Goal: Task Accomplishment & Management: Use online tool/utility

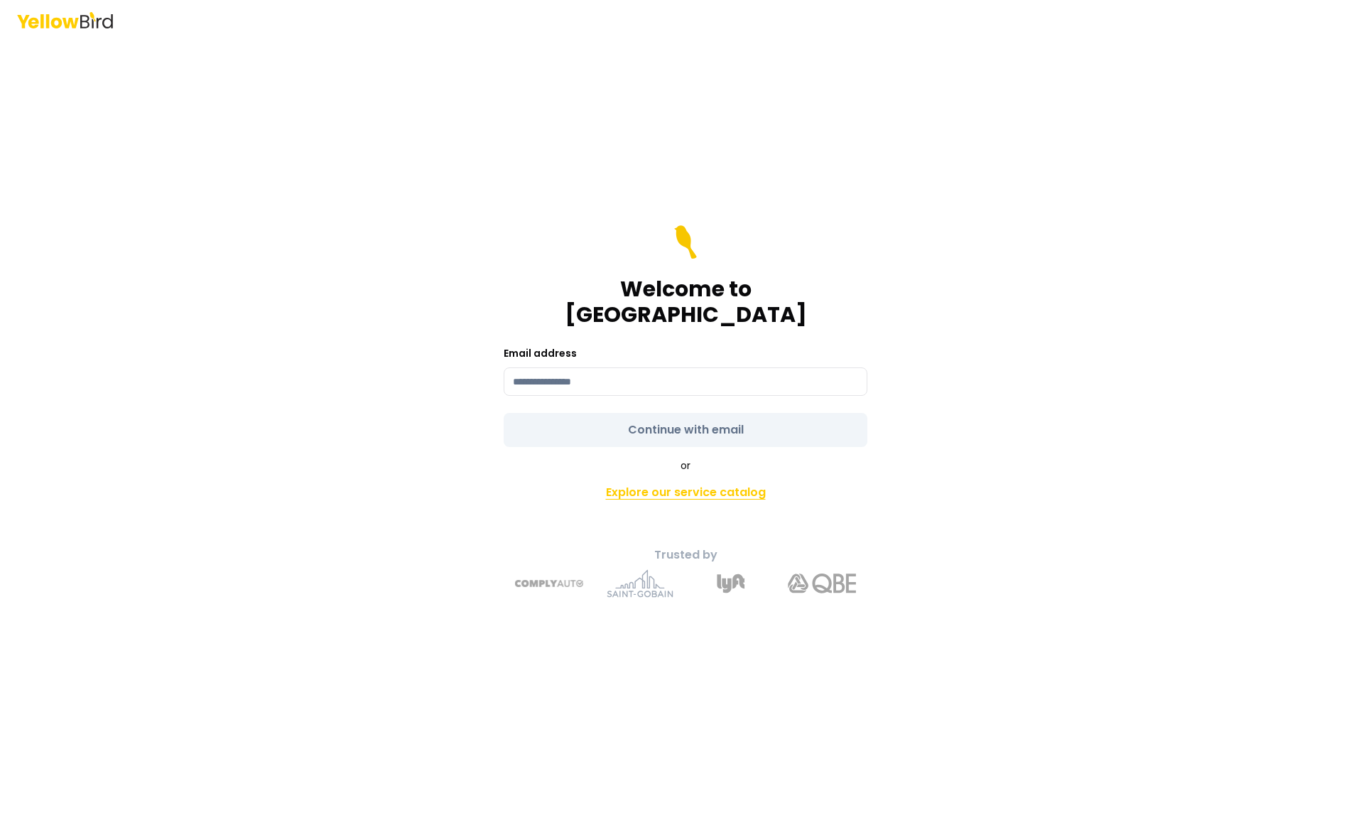
click at [754, 482] on link "Explore our service catalog" at bounding box center [685, 492] width 500 height 28
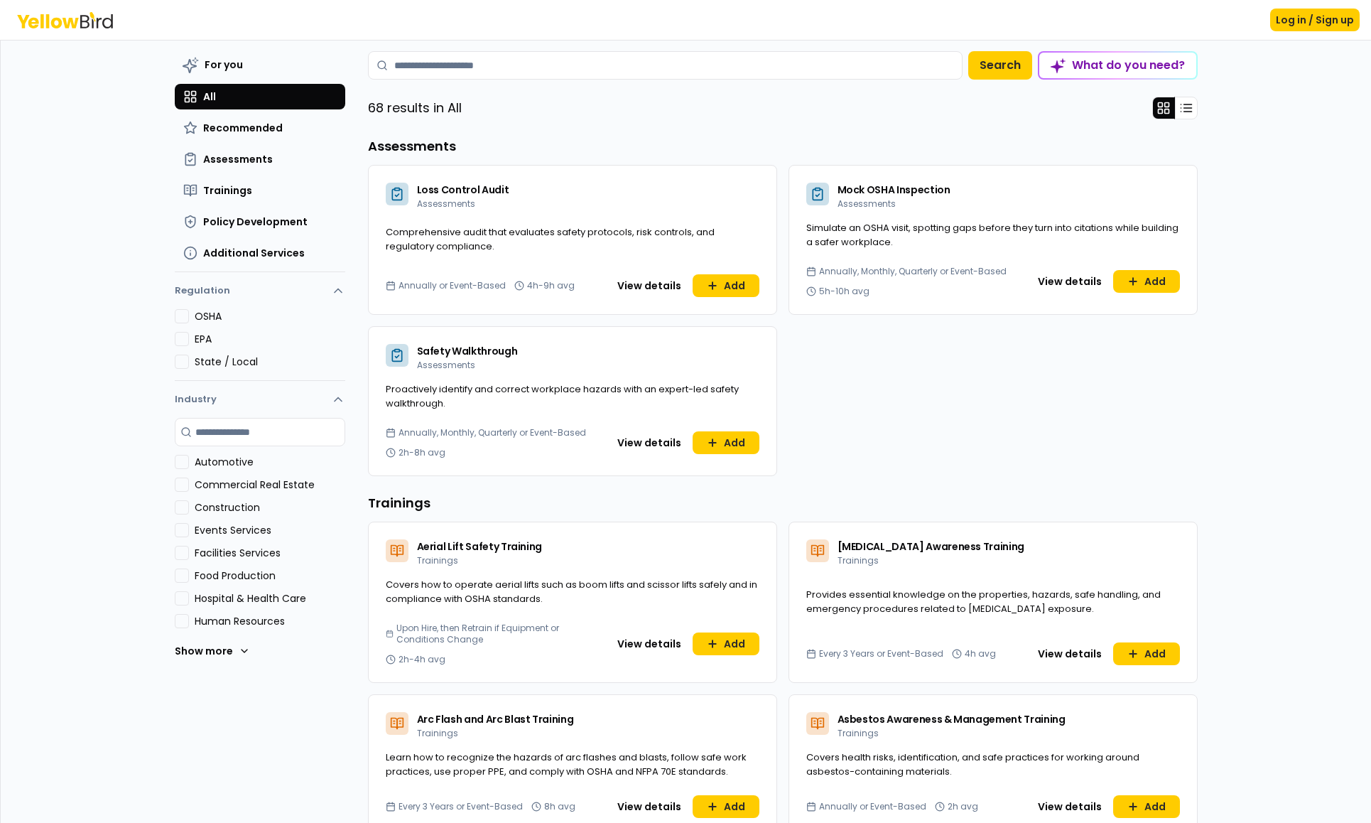
scroll to position [40, 0]
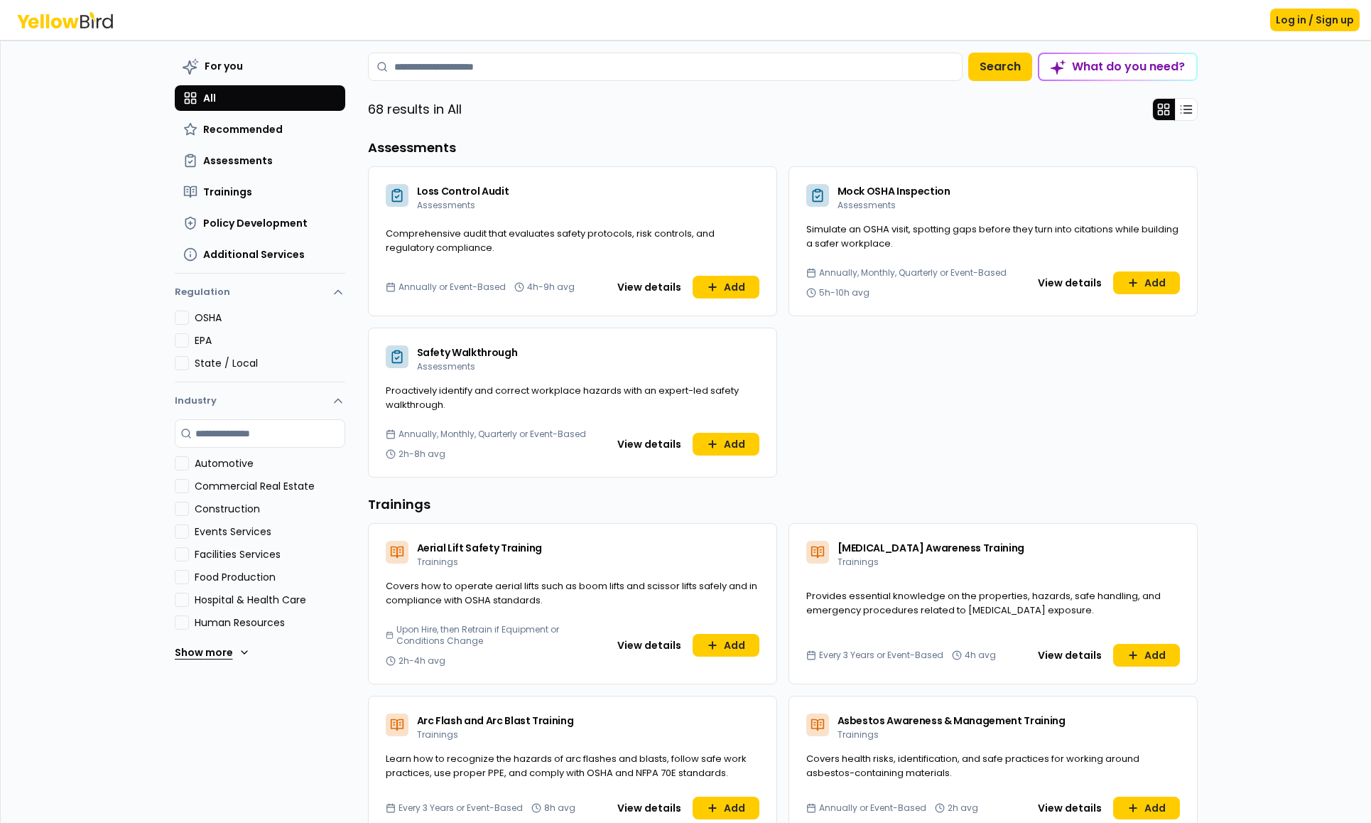
click at [210, 659] on button "Show more" at bounding box center [212, 652] width 75 height 28
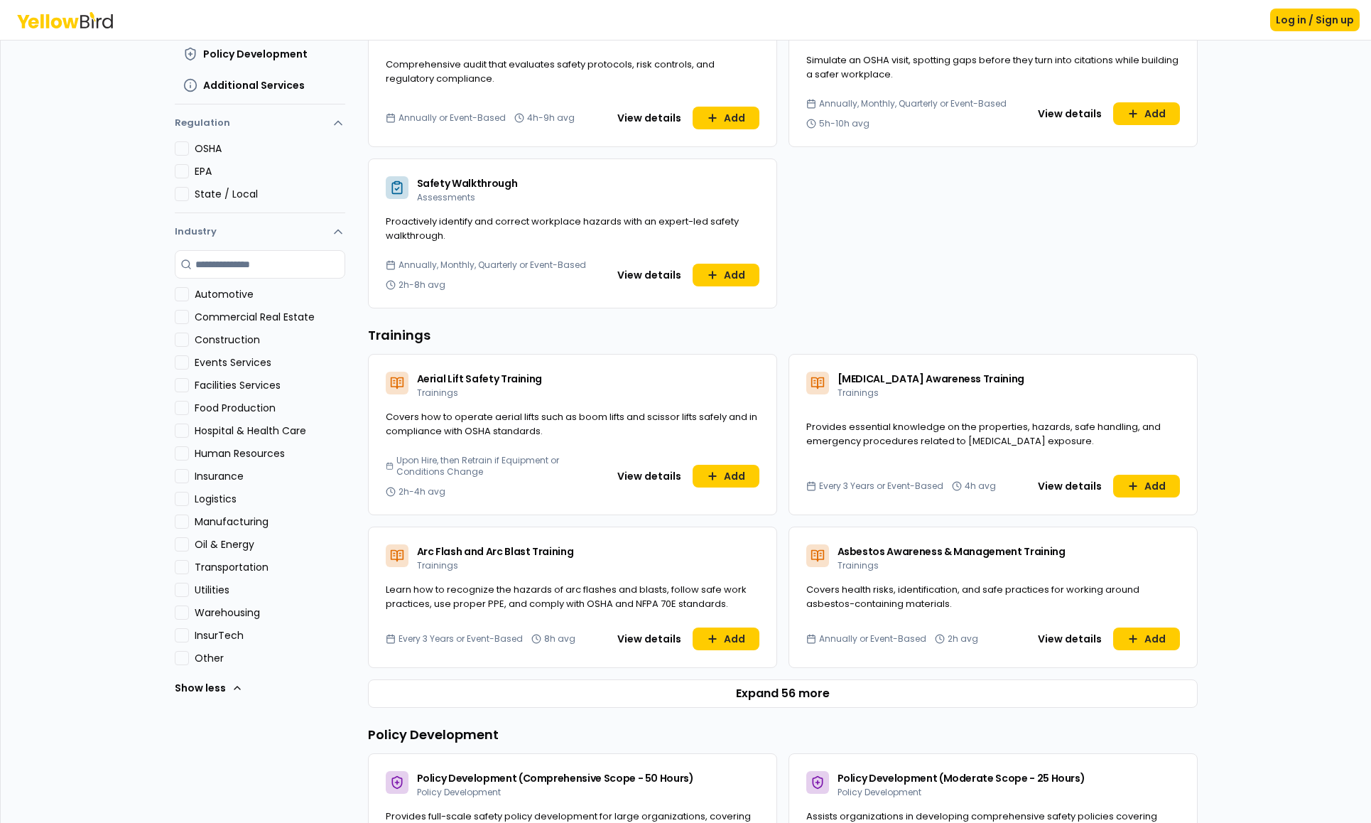
scroll to position [395, 0]
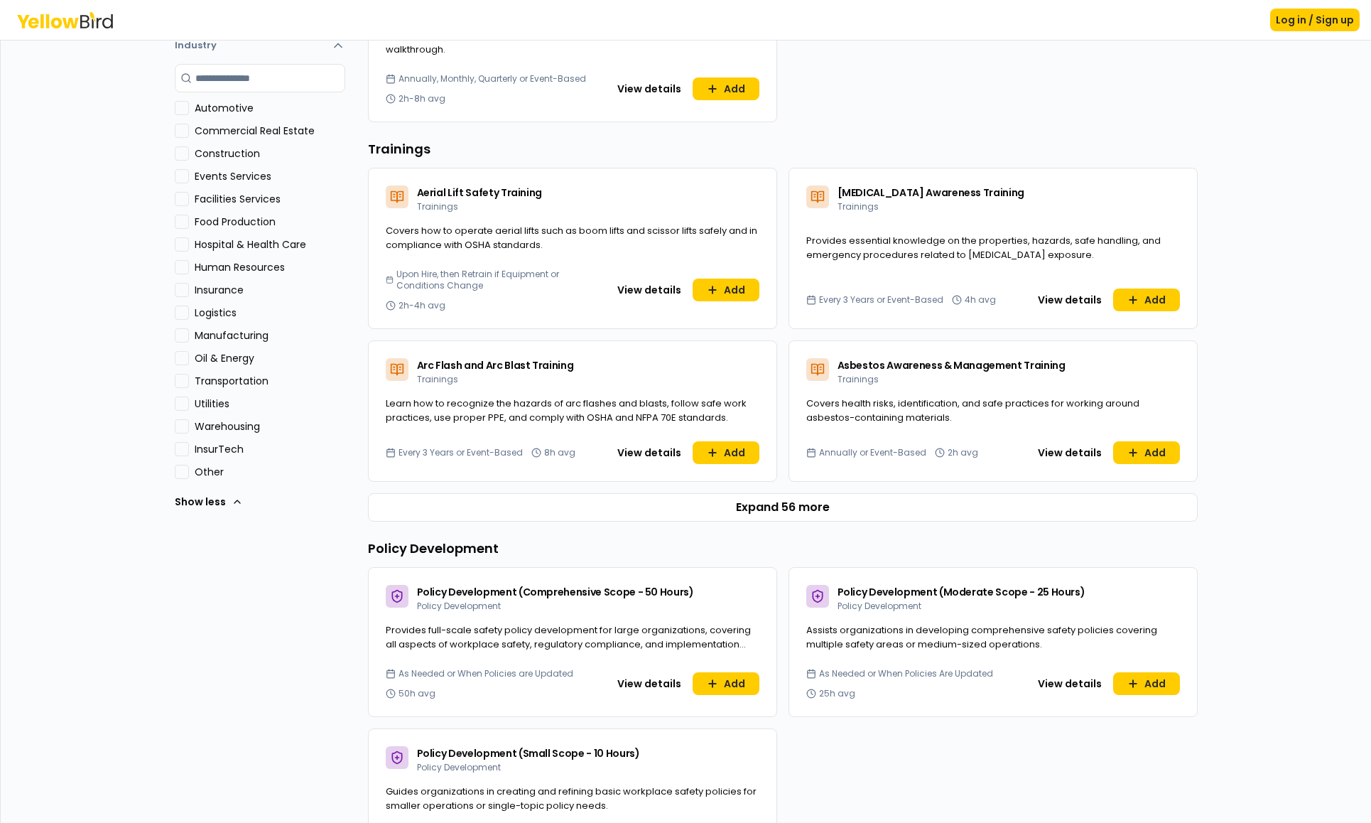
click at [175, 289] on button "Insurance" at bounding box center [182, 290] width 14 height 14
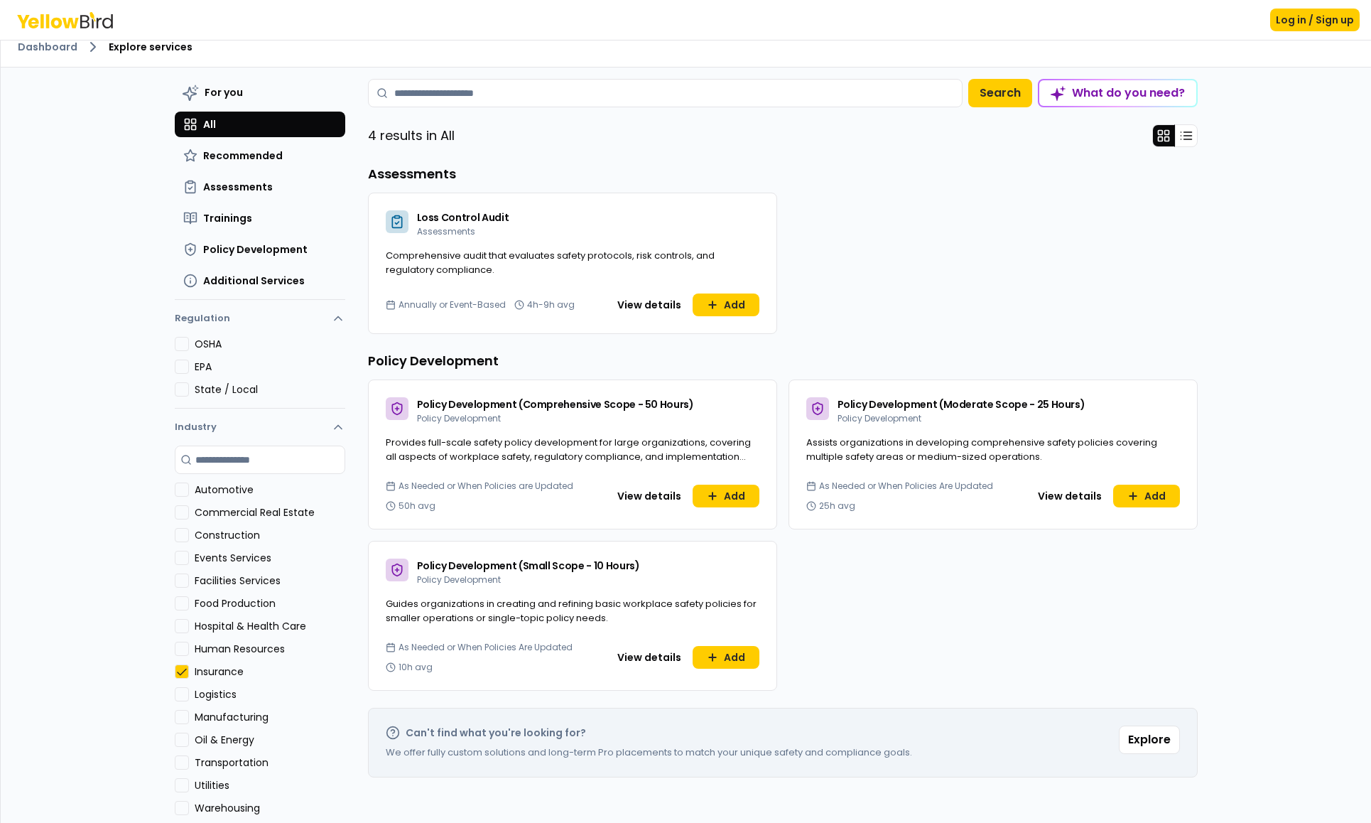
scroll to position [0, 0]
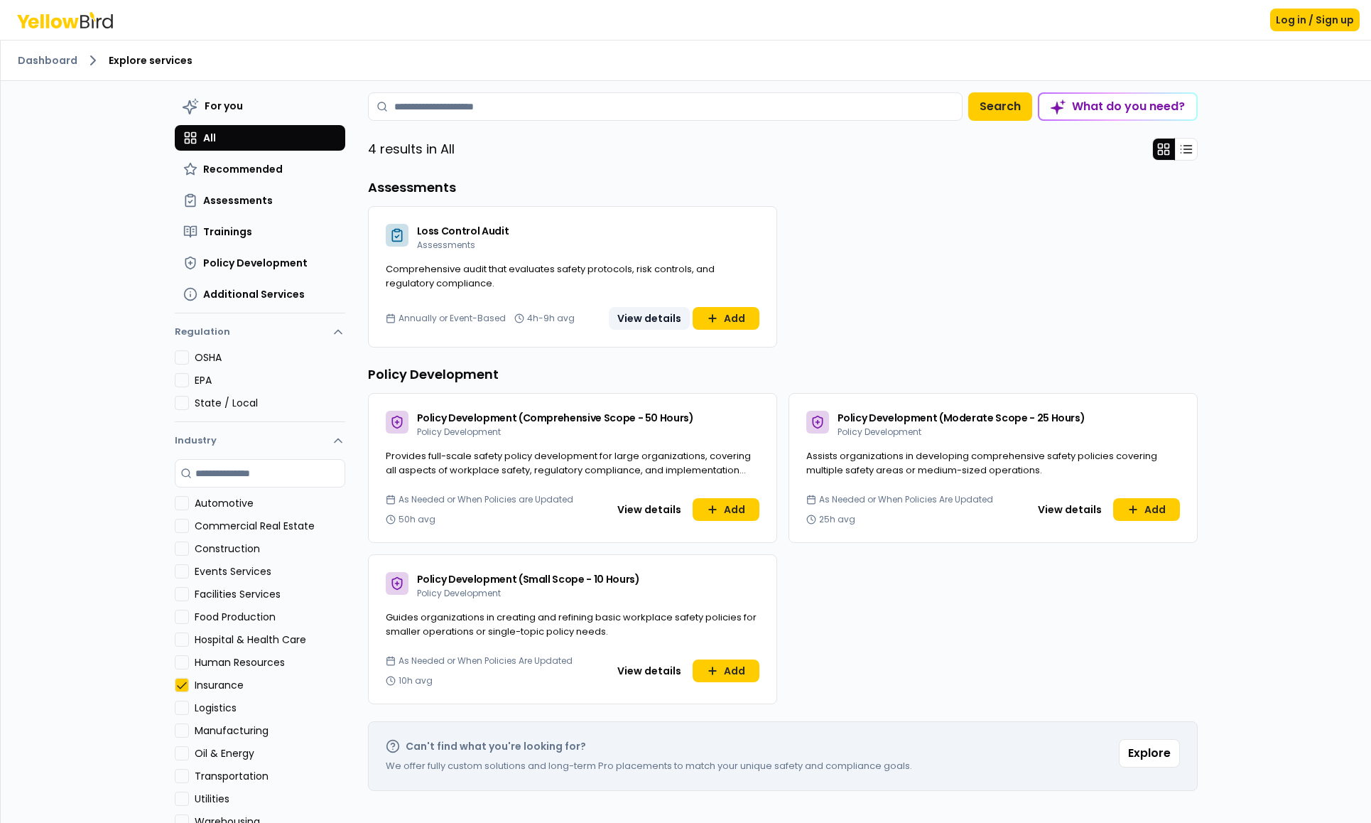
click at [660, 320] on button "View details" at bounding box center [649, 318] width 81 height 23
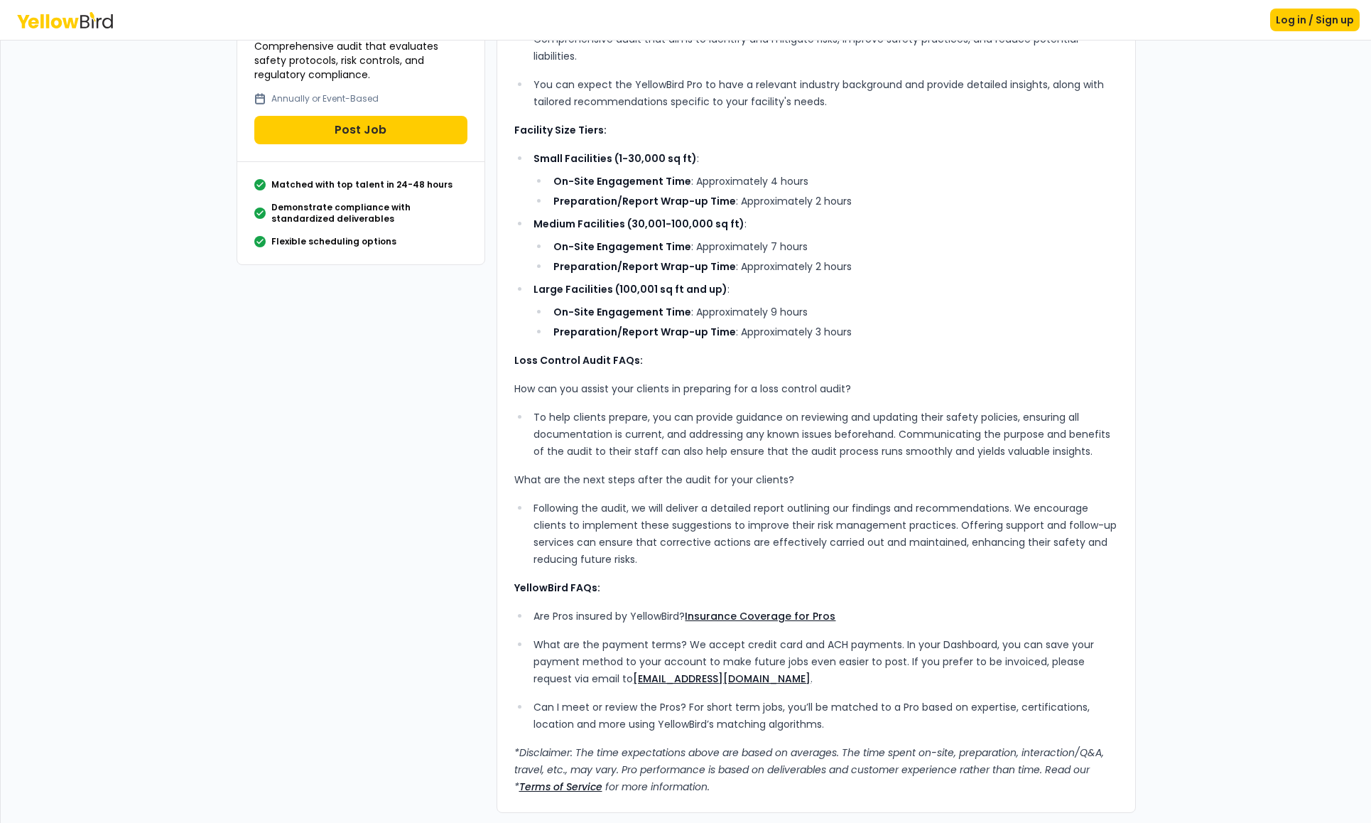
scroll to position [155, 0]
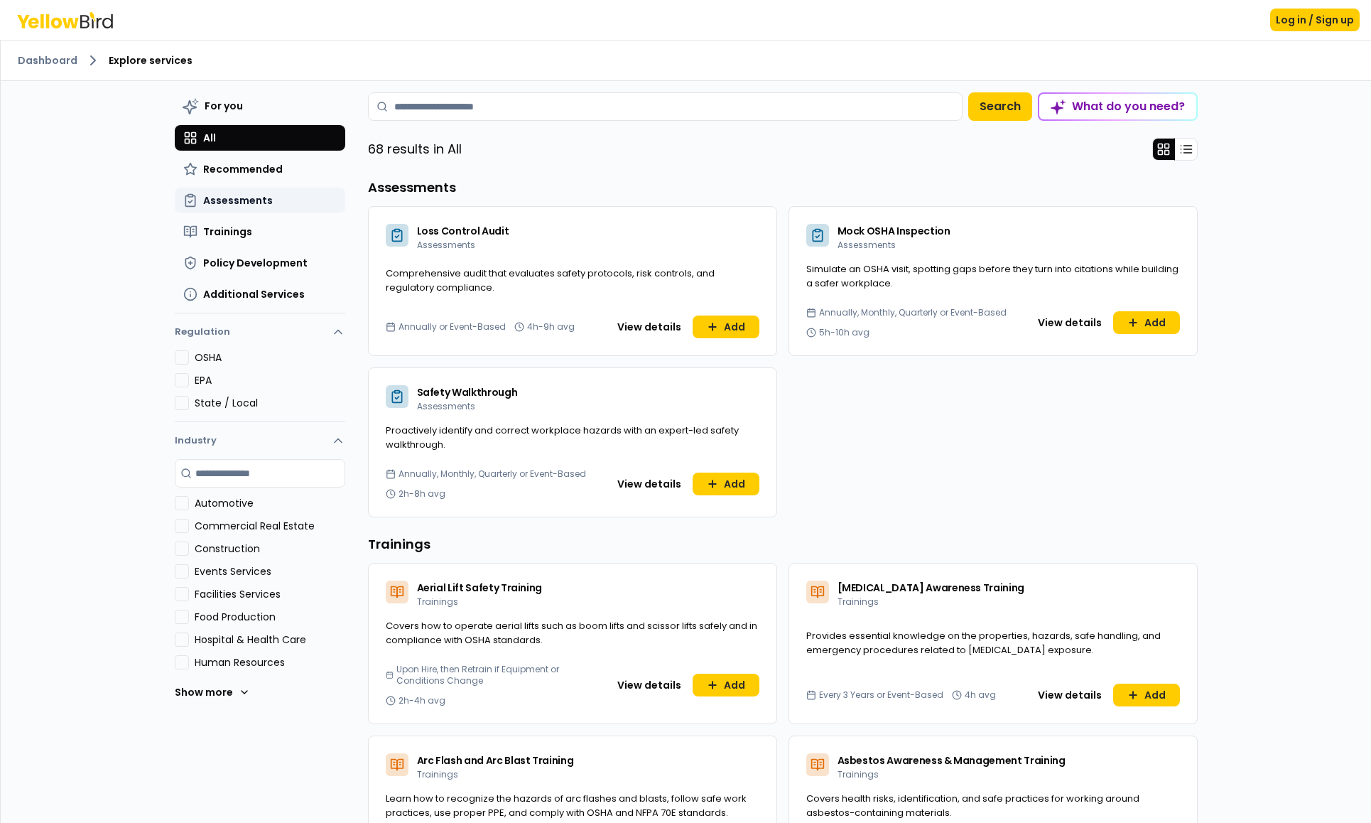
click at [281, 197] on button "Assessments" at bounding box center [260, 201] width 170 height 26
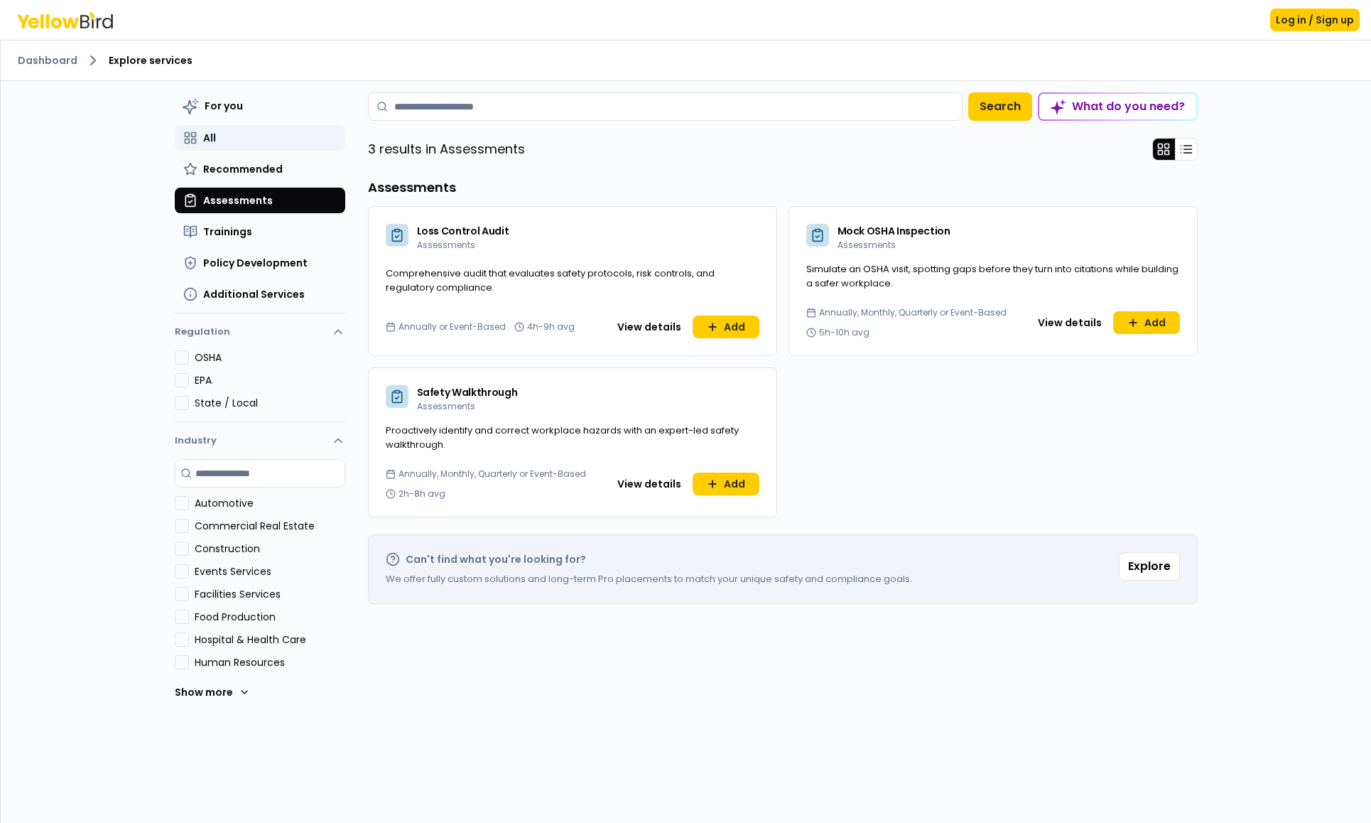
click at [280, 141] on button "All" at bounding box center [260, 138] width 170 height 26
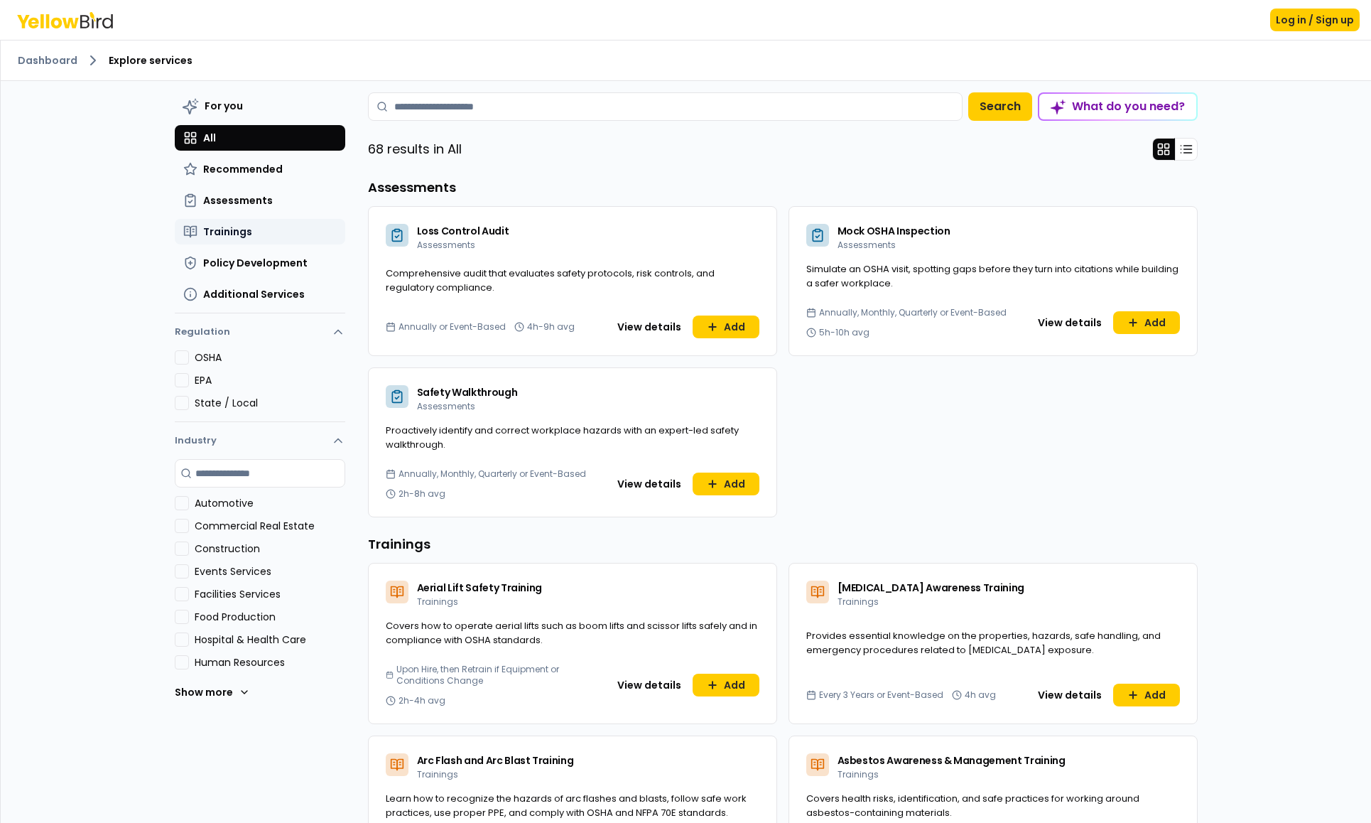
click at [273, 234] on button "Trainings" at bounding box center [260, 232] width 170 height 26
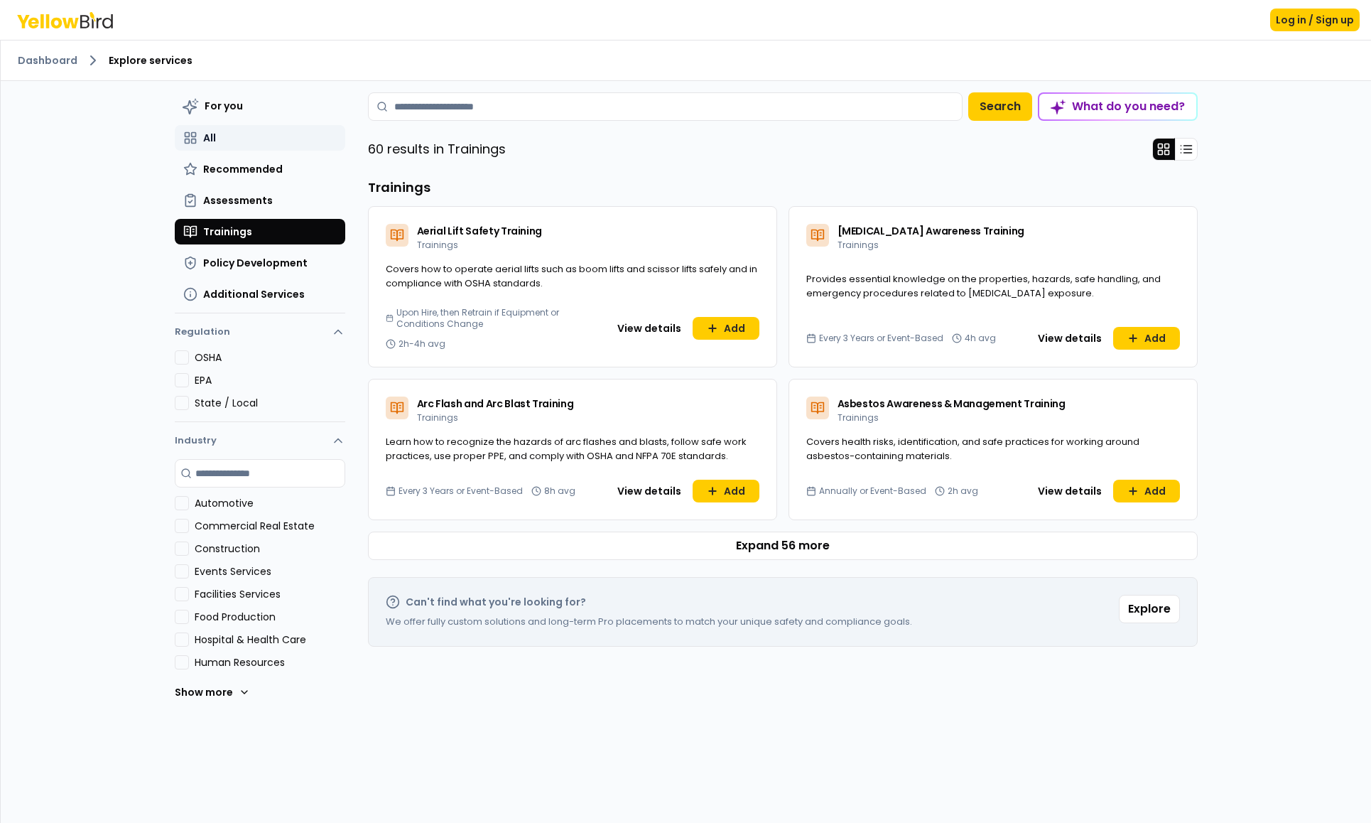
click at [263, 143] on button "All" at bounding box center [260, 138] width 170 height 26
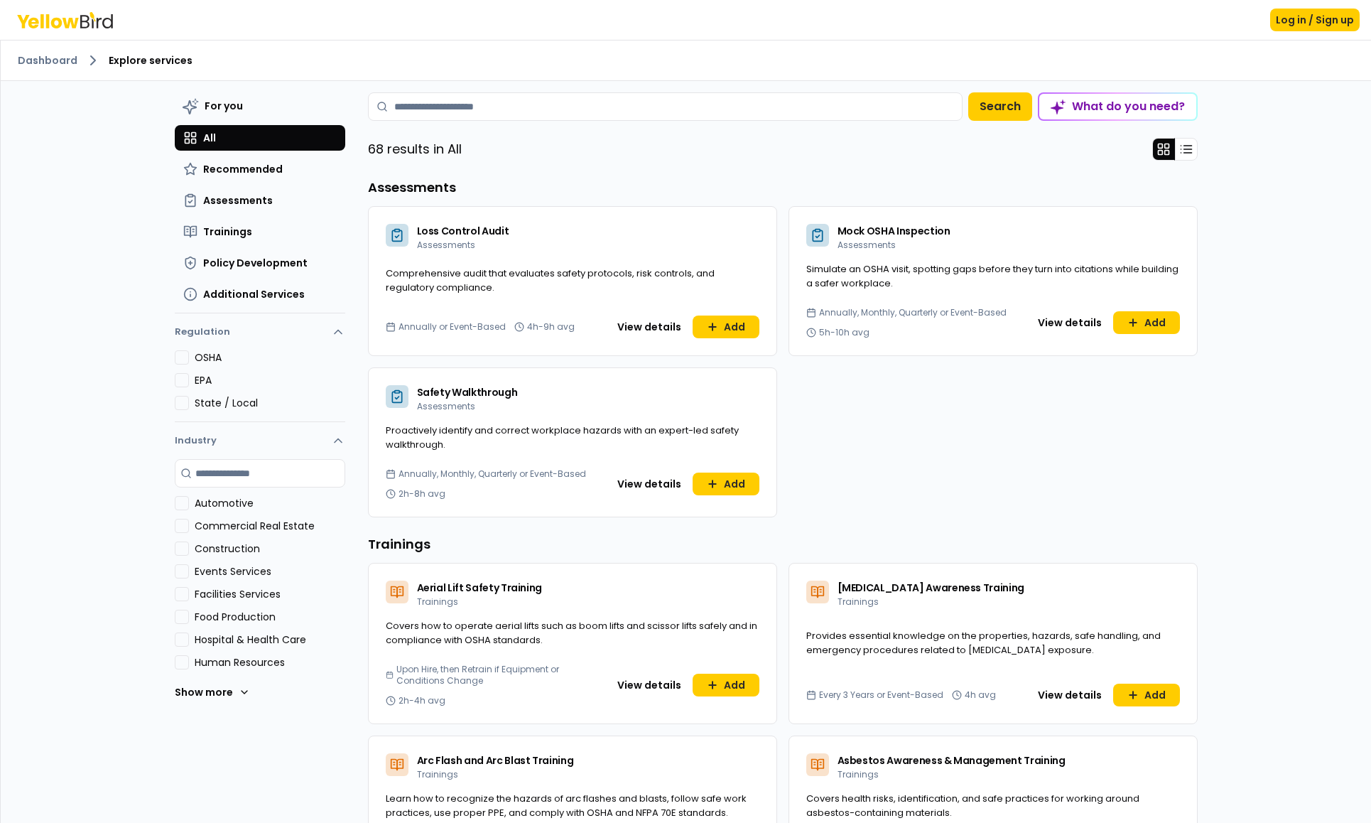
click at [233, 791] on div "For you All Recommended Assessments Trainings Policy Development Additional Ser…" at bounding box center [260, 832] width 170 height 1480
click at [647, 327] on button "View details" at bounding box center [649, 326] width 81 height 23
click at [274, 782] on div "For you All Recommended Assessments Trainings Policy Development Additional Ser…" at bounding box center [260, 832] width 170 height 1480
